Goal: Transaction & Acquisition: Purchase product/service

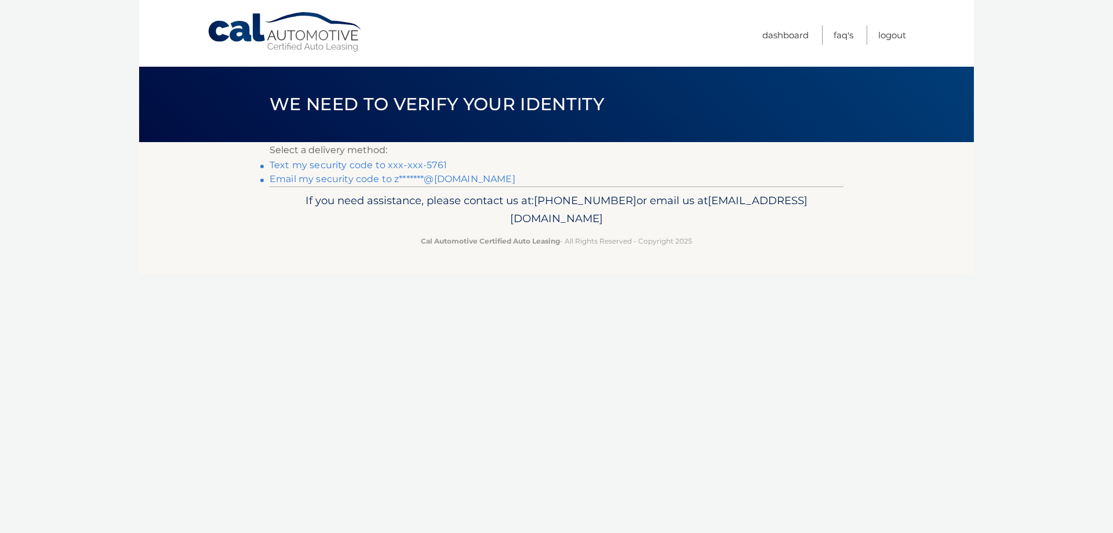
drag, startPoint x: 380, startPoint y: 165, endPoint x: 752, endPoint y: 261, distance: 384.0
click at [380, 165] on link "Text my security code to xxx-xxx-5761" at bounding box center [358, 164] width 177 height 11
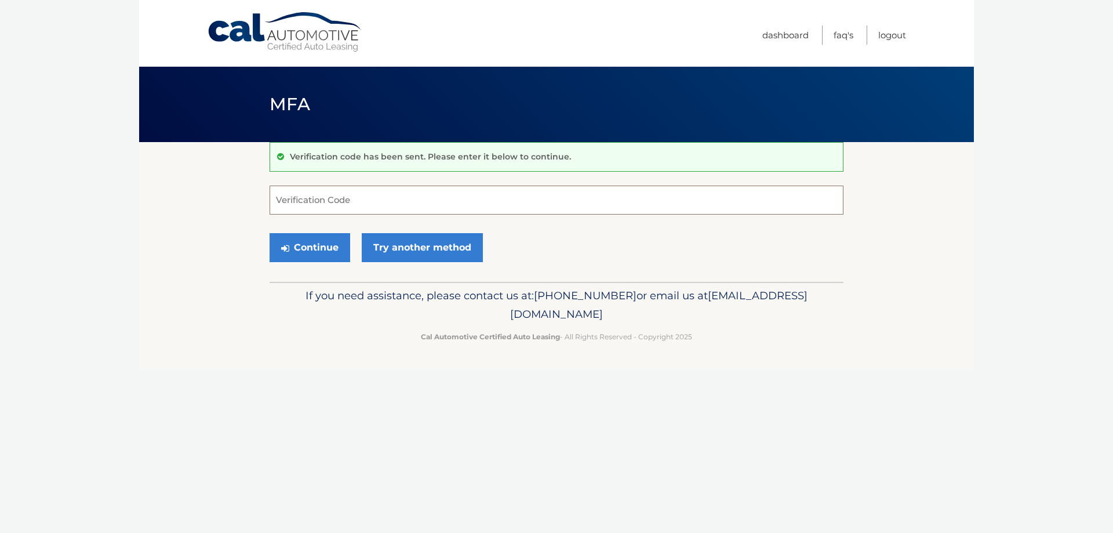
click at [321, 201] on input "Verification Code" at bounding box center [557, 200] width 574 height 29
type input "221264"
click at [296, 252] on button "Continue" at bounding box center [310, 247] width 81 height 29
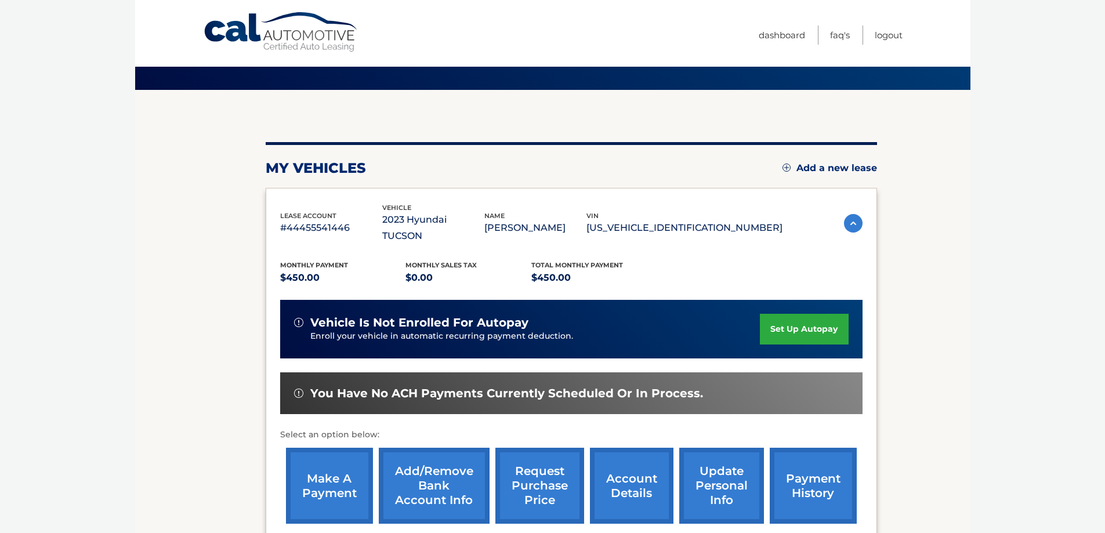
scroll to position [170, 0]
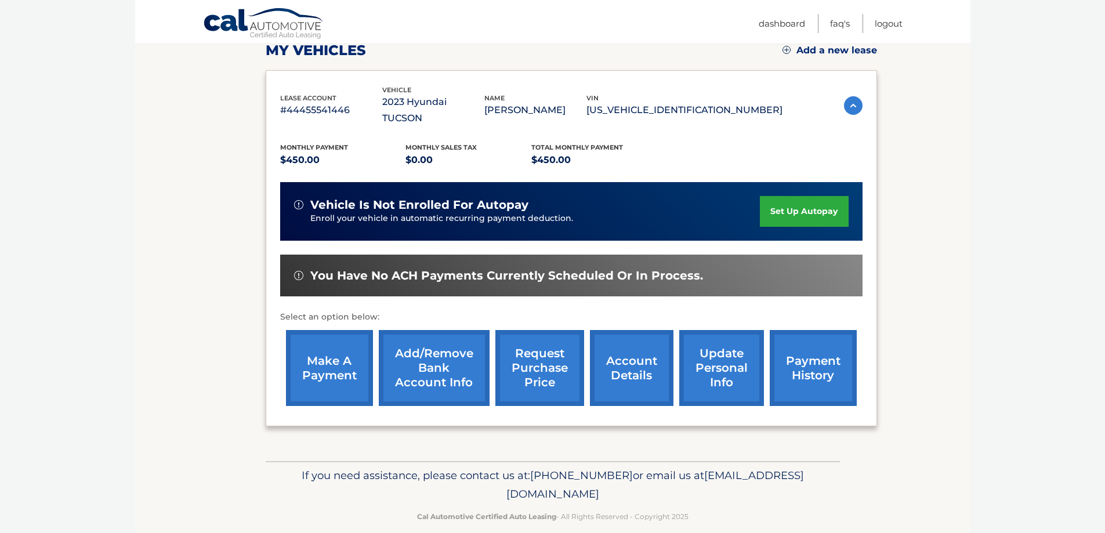
click at [327, 359] on link "make a payment" at bounding box center [329, 368] width 87 height 76
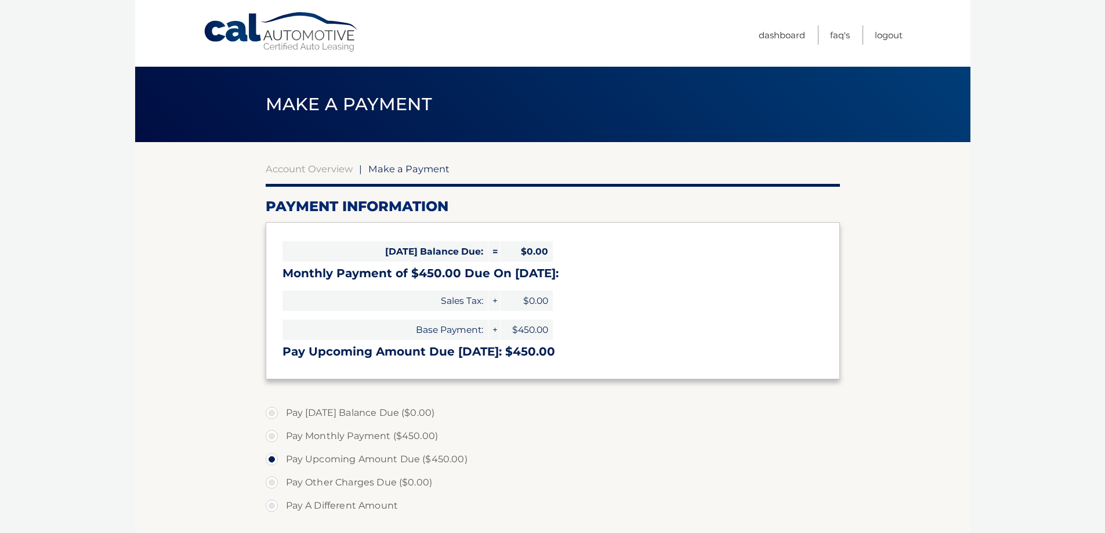
select select "ZmI4ZmE2ZWQtMTgwMy00MDRhLTk2ZTUtYjAzYmUyYzA4NzE0"
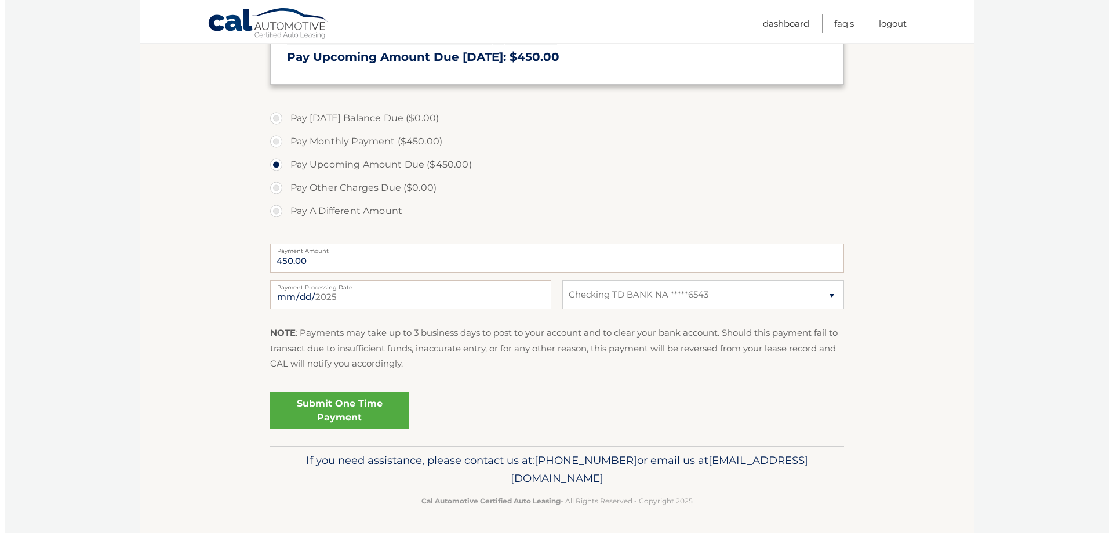
scroll to position [296, 0]
click at [333, 411] on link "Submit One Time Payment" at bounding box center [335, 409] width 139 height 37
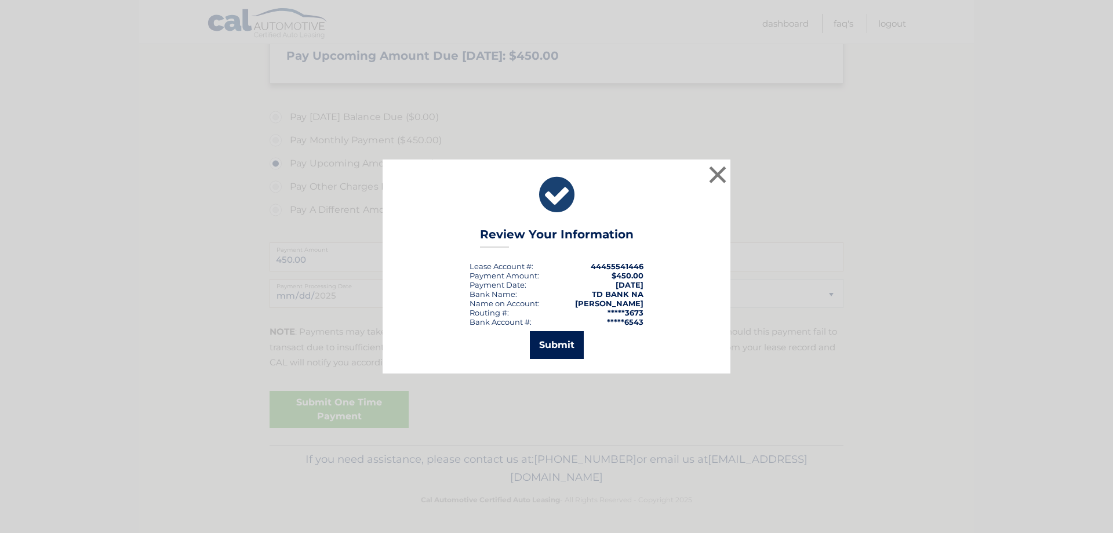
drag, startPoint x: 570, startPoint y: 344, endPoint x: 578, endPoint y: 339, distance: 9.2
click at [569, 344] on button "Submit" at bounding box center [557, 345] width 54 height 28
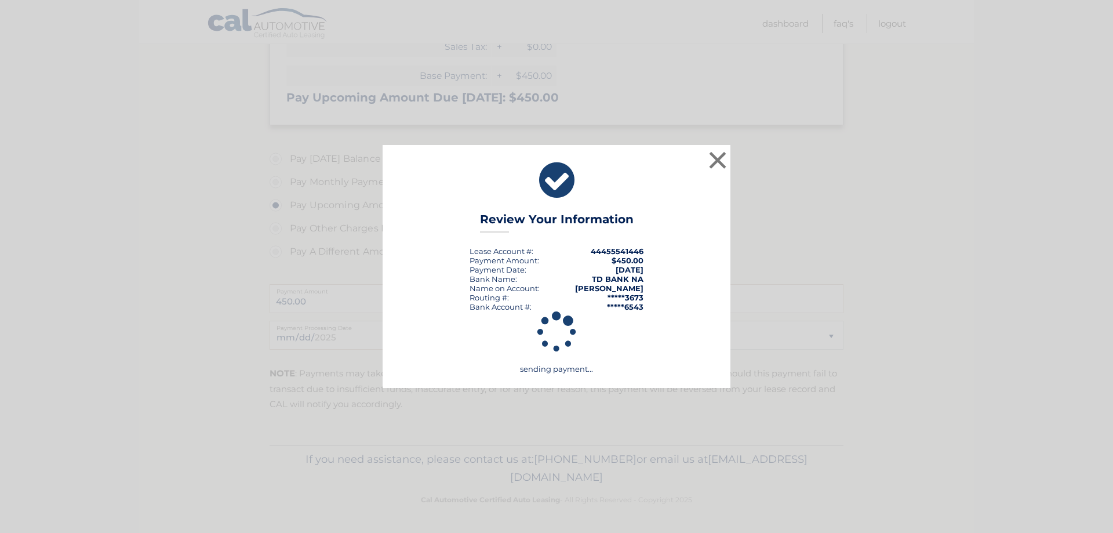
scroll to position [254, 0]
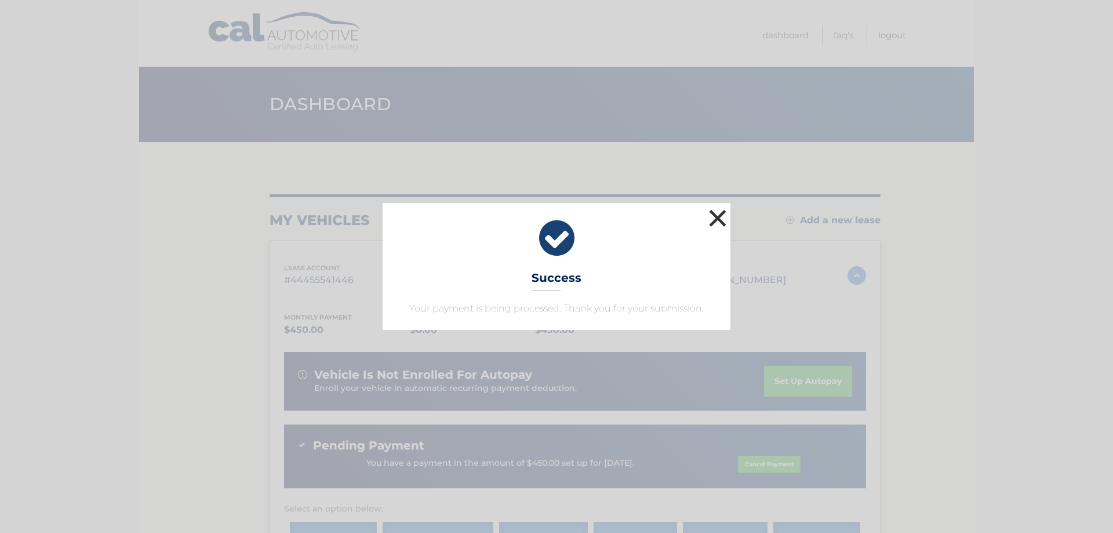
click at [722, 221] on button "×" at bounding box center [717, 217] width 23 height 23
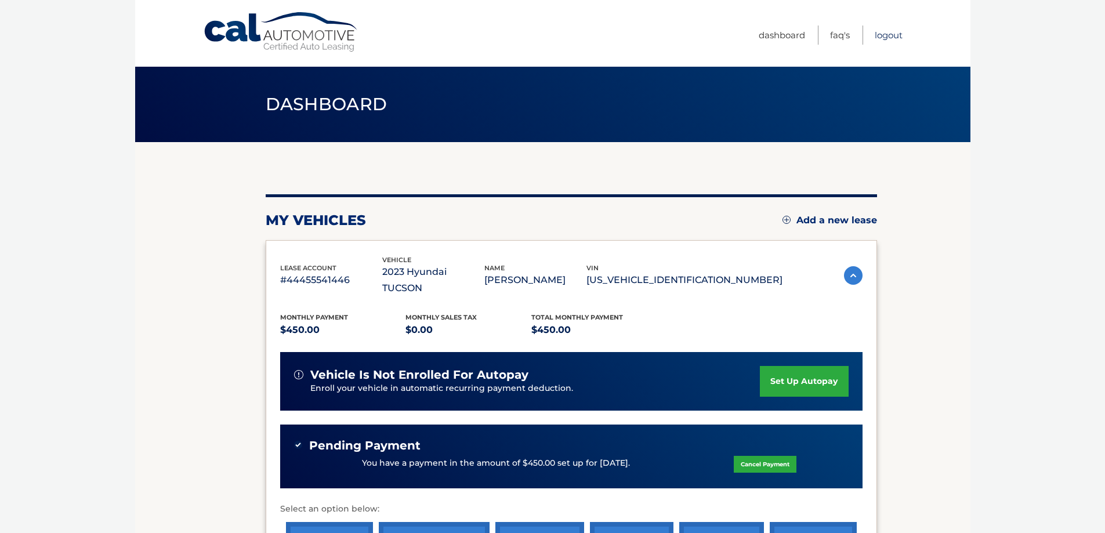
click at [890, 31] on link "Logout" at bounding box center [889, 35] width 28 height 19
